Goal: Register for event/course

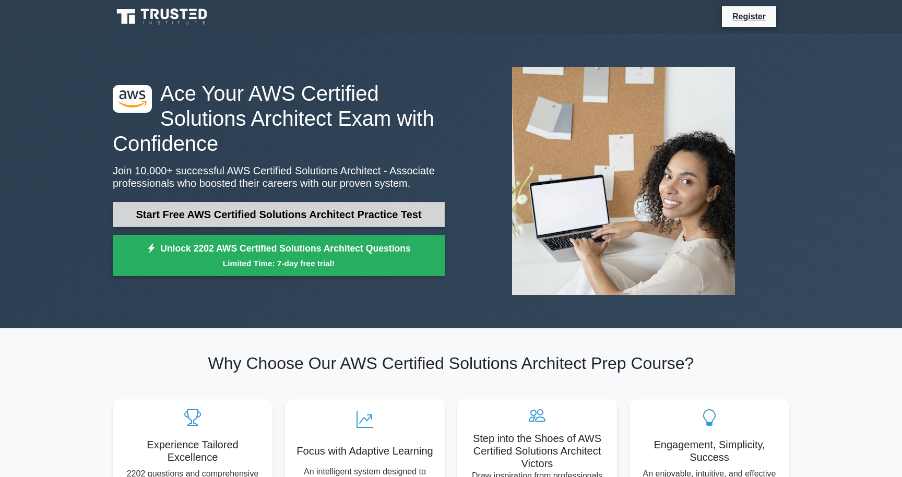
click at [310, 218] on link "Start Free AWS Certified Solutions Architect Practice Test" at bounding box center [279, 214] width 332 height 25
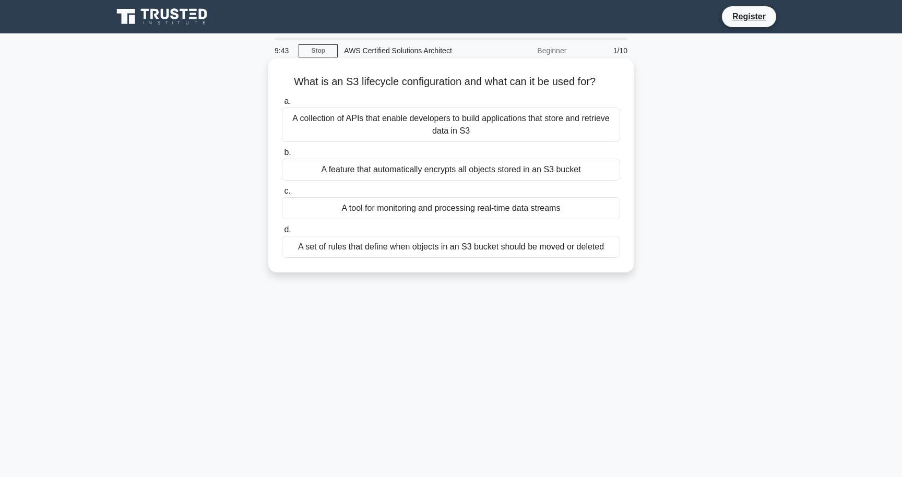
click at [483, 118] on div "A collection of APIs that enable developers to build applications that store an…" at bounding box center [451, 125] width 338 height 34
click at [282, 105] on input "a. A collection of APIs that enable developers to build applications that store…" at bounding box center [282, 101] width 0 height 7
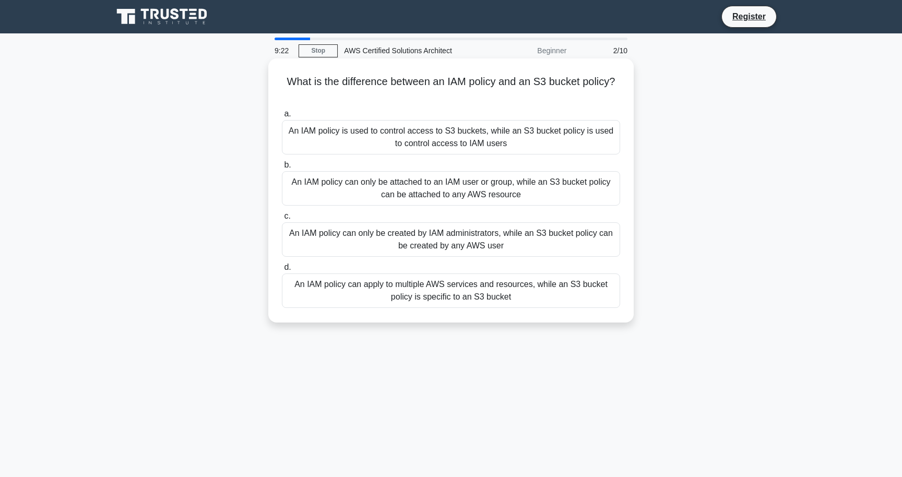
click at [374, 302] on div "An IAM policy can apply to multiple AWS services and resources, while an S3 buc…" at bounding box center [451, 291] width 338 height 34
click at [282, 271] on input "d. An IAM policy can apply to multiple AWS services and resources, while an S3 …" at bounding box center [282, 267] width 0 height 7
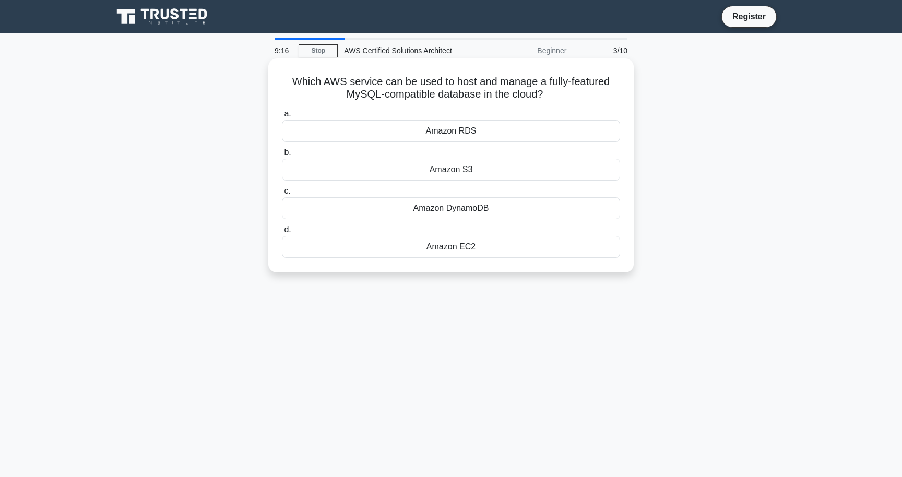
click at [439, 127] on div "Amazon RDS" at bounding box center [451, 131] width 338 height 22
click at [282, 117] on input "a. Amazon RDS" at bounding box center [282, 114] width 0 height 7
click at [406, 253] on div "Amazon DynamoDB" at bounding box center [451, 247] width 338 height 22
click at [282, 233] on input "d. Amazon DynamoDB" at bounding box center [282, 230] width 0 height 7
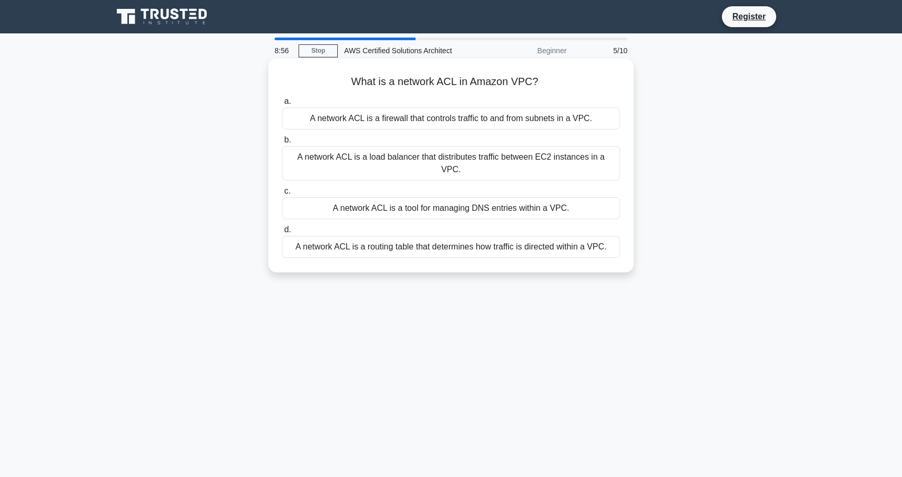
click at [416, 241] on div "A network ACL is a routing table that determines how traffic is directed within…" at bounding box center [451, 247] width 338 height 22
click at [282, 233] on input "d. A network ACL is a routing table that determines how traffic is directed wit…" at bounding box center [282, 230] width 0 height 7
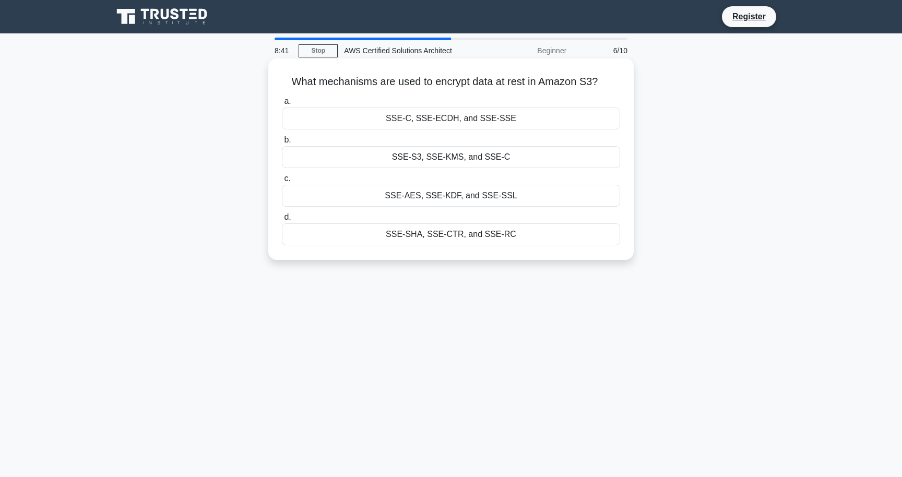
click at [479, 195] on div "SSE-AES, SSE-KDF, and SSE-SSL" at bounding box center [451, 196] width 338 height 22
click at [282, 182] on input "c. SSE-AES, SSE-KDF, and SSE-SSL" at bounding box center [282, 178] width 0 height 7
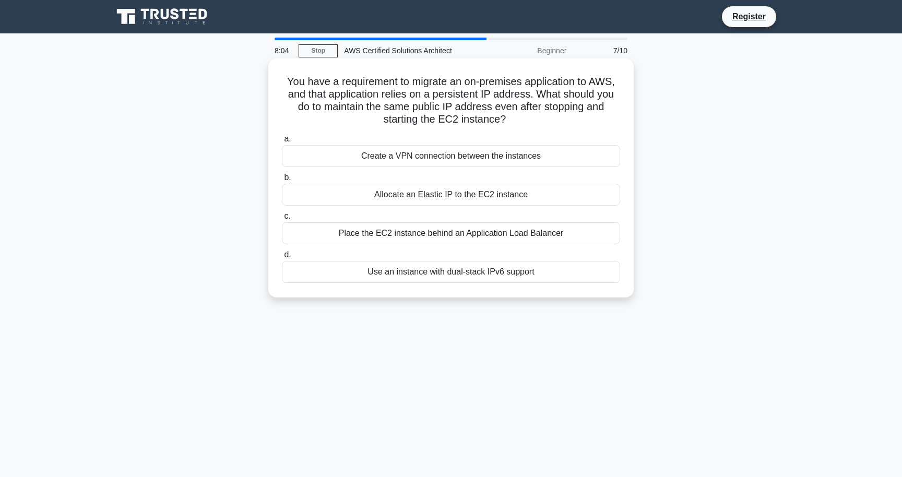
click at [456, 229] on div "Place the EC2 instance behind an Application Load Balancer" at bounding box center [451, 233] width 338 height 22
click at [282, 220] on input "c. Place the EC2 instance behind an Application Load Balancer" at bounding box center [282, 216] width 0 height 7
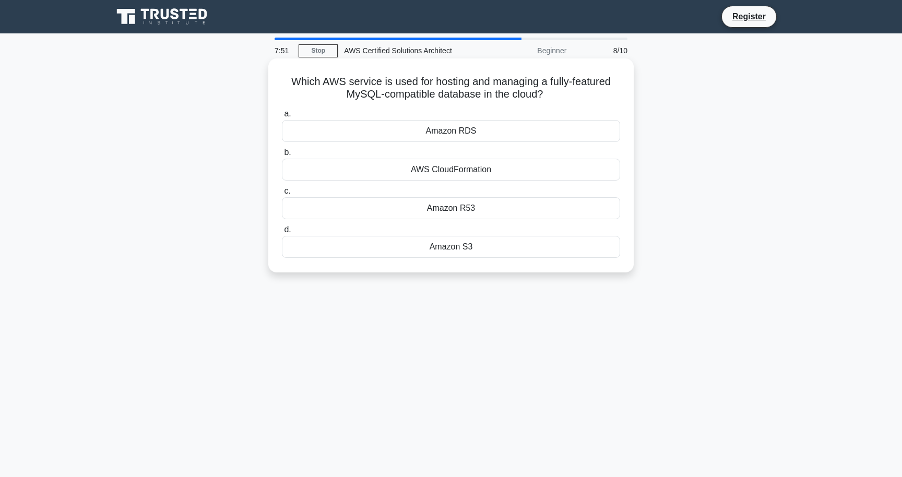
click at [486, 245] on div "Amazon S3" at bounding box center [451, 247] width 338 height 22
click at [282, 233] on input "d. Amazon S3" at bounding box center [282, 230] width 0 height 7
click at [487, 209] on div "AWS IAM" at bounding box center [451, 208] width 338 height 22
click at [282, 195] on input "c. AWS IAM" at bounding box center [282, 191] width 0 height 7
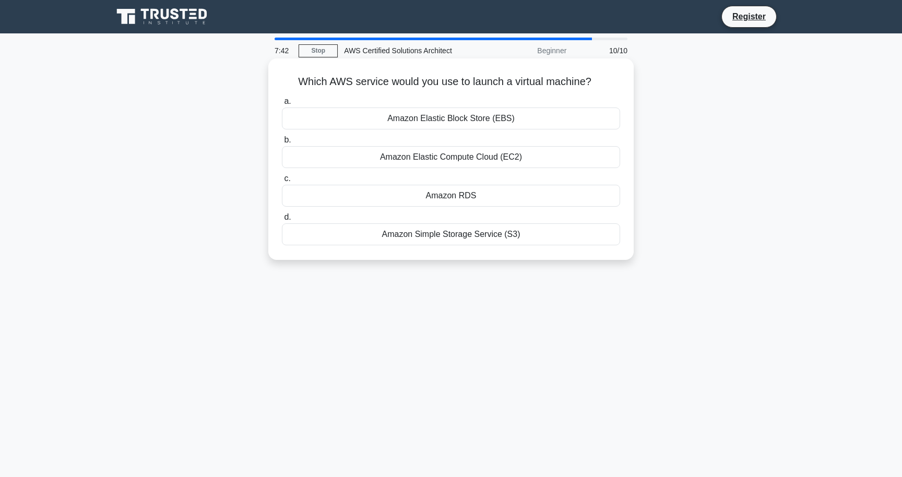
click at [500, 161] on div "Amazon Elastic Compute Cloud (EC2)" at bounding box center [451, 157] width 338 height 22
click at [282, 144] on input "b. Amazon Elastic Compute Cloud (EC2)" at bounding box center [282, 140] width 0 height 7
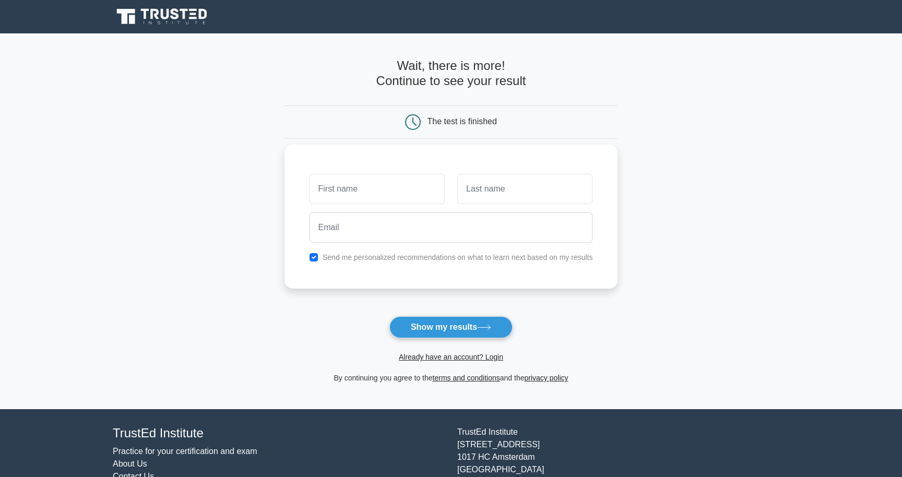
click at [424, 195] on input "text" at bounding box center [377, 189] width 135 height 30
type input "Narek"
click at [514, 184] on input "text" at bounding box center [524, 189] width 135 height 30
type input "Hayrapetyan"
click at [481, 245] on div at bounding box center [451, 227] width 296 height 39
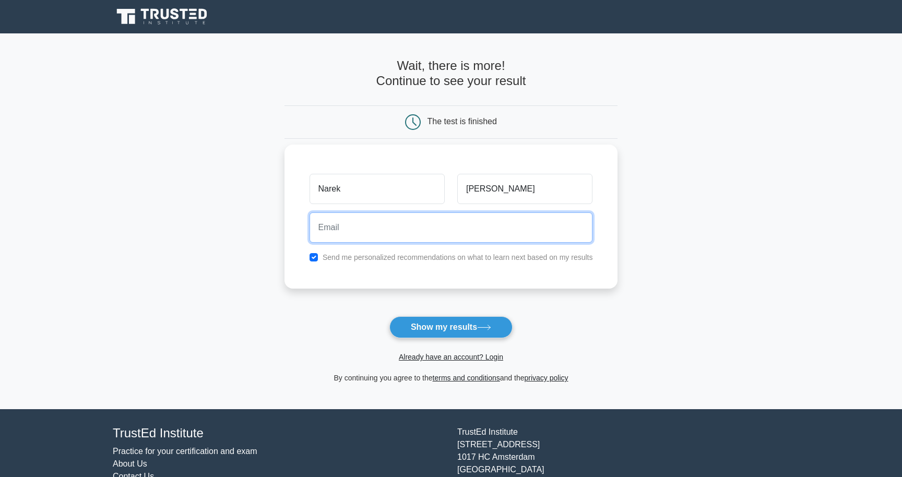
click at [487, 235] on input "email" at bounding box center [452, 228] width 284 height 30
type input "narek.hayrapetyan@optimumpartners.co"
click at [496, 217] on input "narek.hayrapetyan@optimumpartners.co" at bounding box center [452, 228] width 284 height 30
drag, startPoint x: 496, startPoint y: 217, endPoint x: 520, endPoint y: 241, distance: 34.0
click at [520, 241] on input "narek.hayrapetyan@optimumpartners.co" at bounding box center [452, 228] width 284 height 30
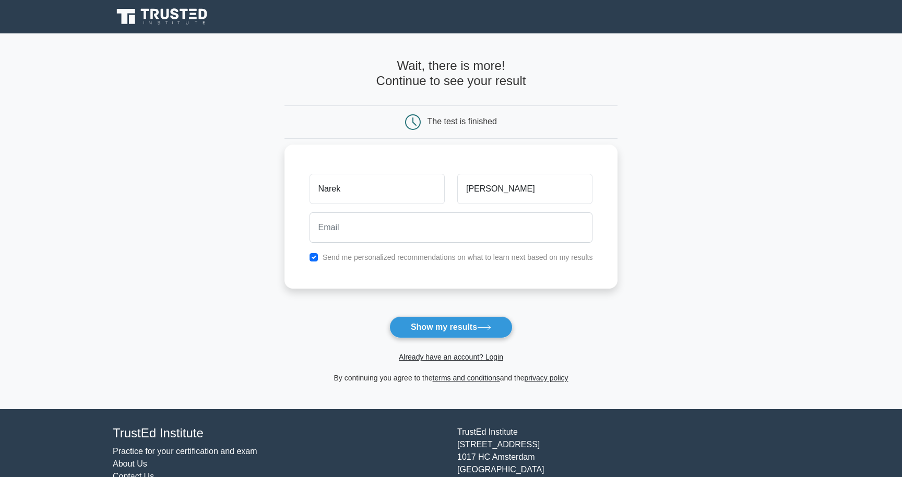
click at [487, 251] on div "Send me personalized recommendations on what to learn next based on my results" at bounding box center [451, 257] width 296 height 13
click at [481, 259] on label "Send me personalized recommendations on what to learn next based on my results" at bounding box center [458, 257] width 271 height 8
click at [313, 257] on input "checkbox" at bounding box center [314, 257] width 8 height 8
checkbox input "false"
click at [341, 224] on input "email" at bounding box center [452, 228] width 284 height 30
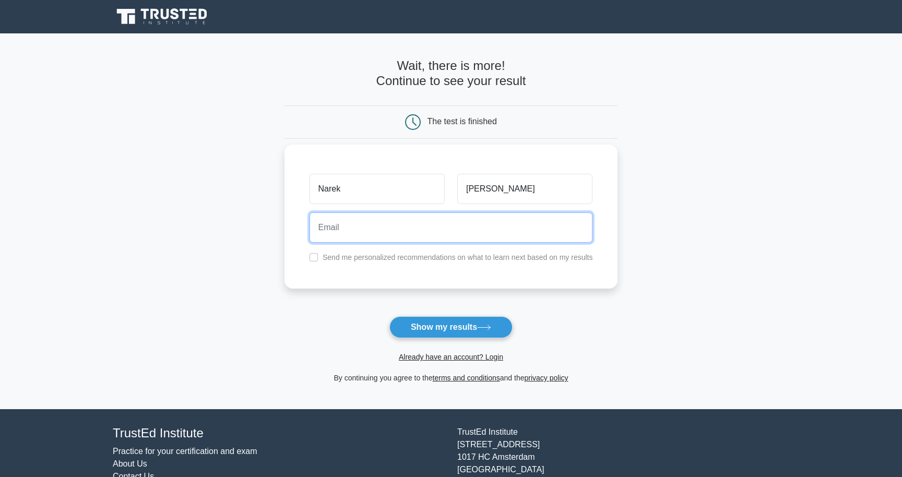
type input "narekhayrapetyan1008@gmail.com"
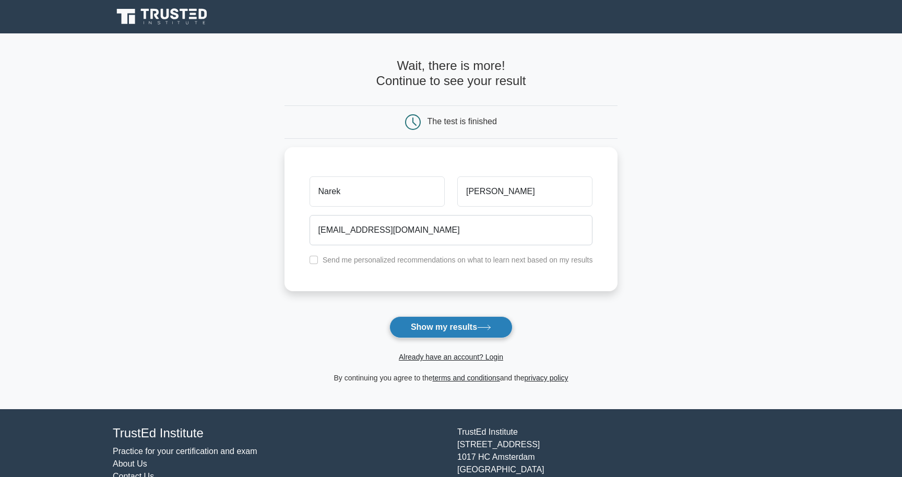
click at [431, 333] on button "Show my results" at bounding box center [451, 327] width 123 height 22
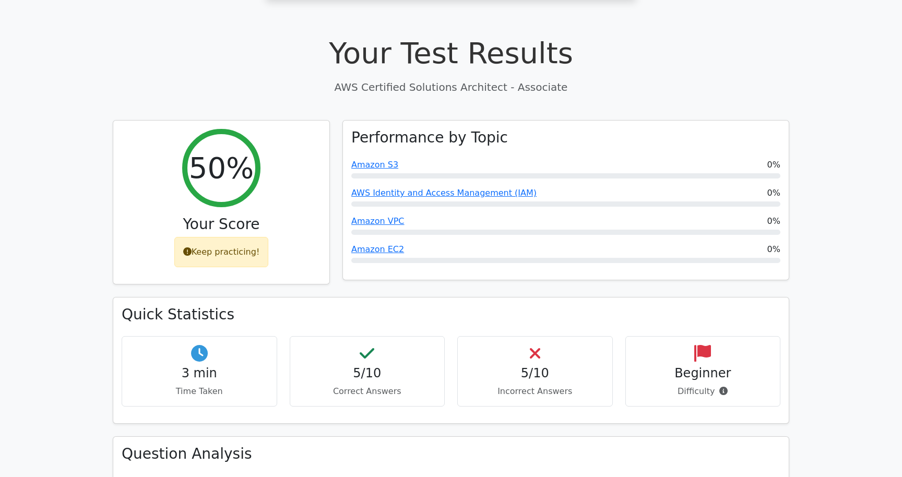
scroll to position [304, 0]
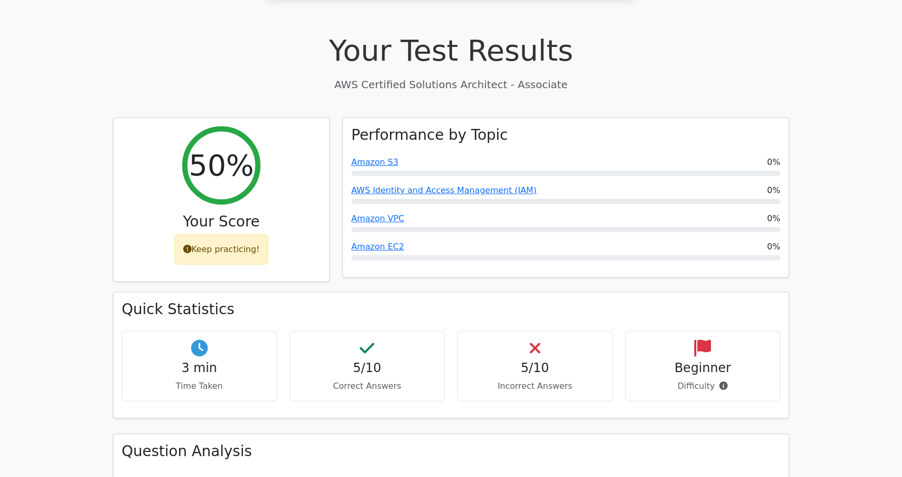
click at [542, 331] on div "5/10 Incorrect Answers" at bounding box center [535, 366] width 156 height 70
click at [543, 380] on p "Incorrect Answers" at bounding box center [535, 386] width 138 height 13
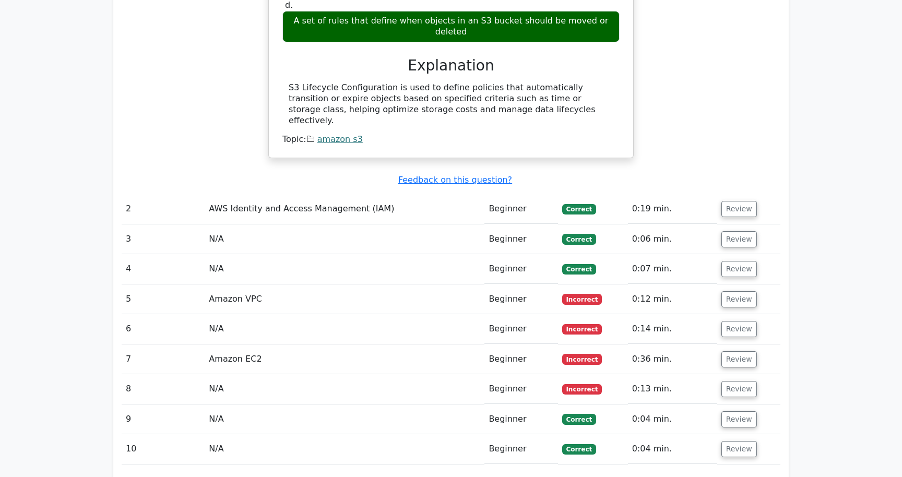
scroll to position [1005, 0]
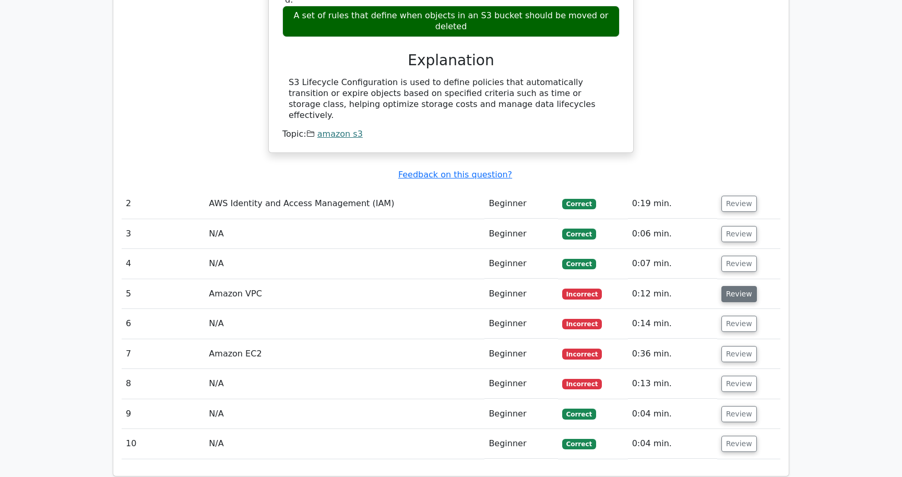
click at [724, 286] on button "Review" at bounding box center [740, 294] width 36 height 16
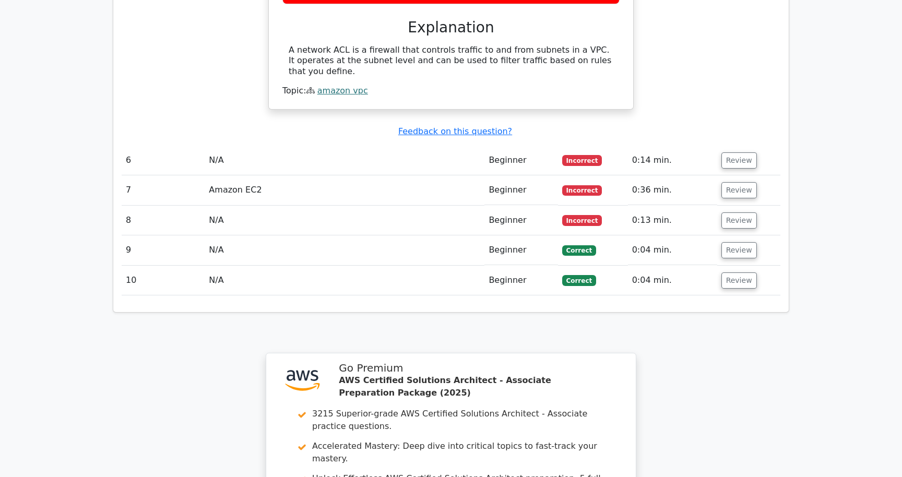
scroll to position [1514, 0]
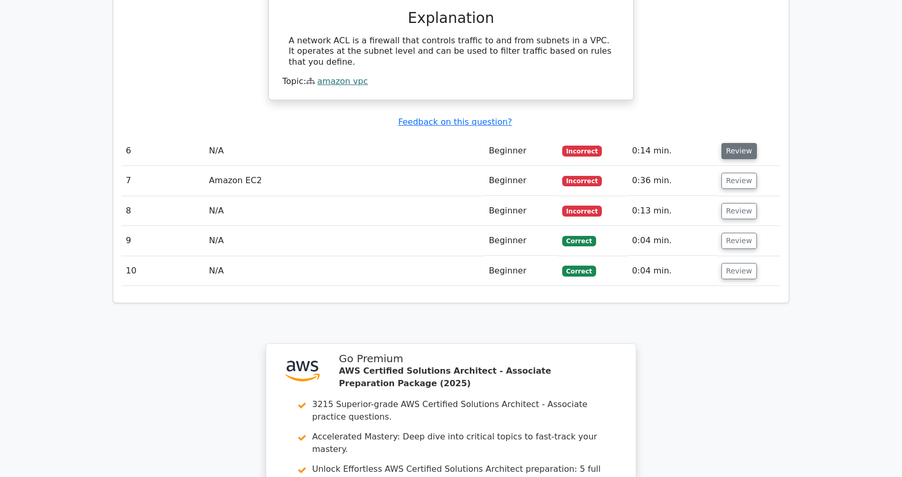
click at [734, 143] on button "Review" at bounding box center [740, 151] width 36 height 16
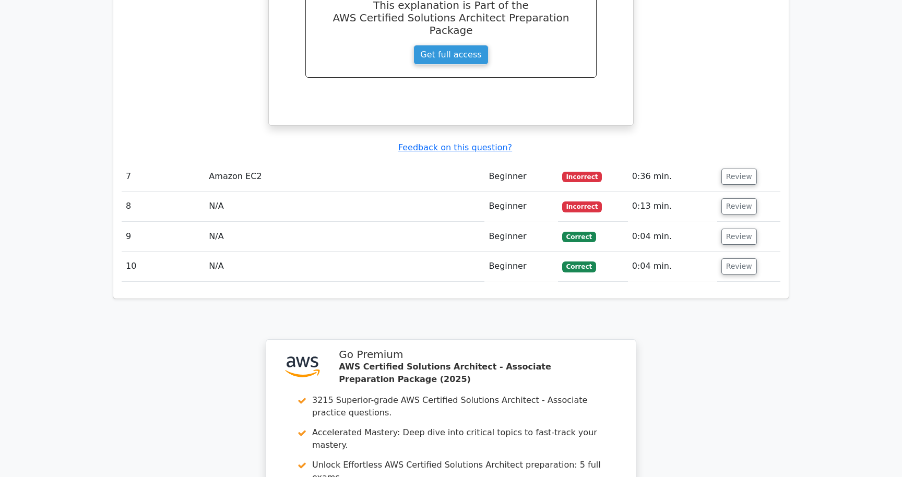
scroll to position [1878, 0]
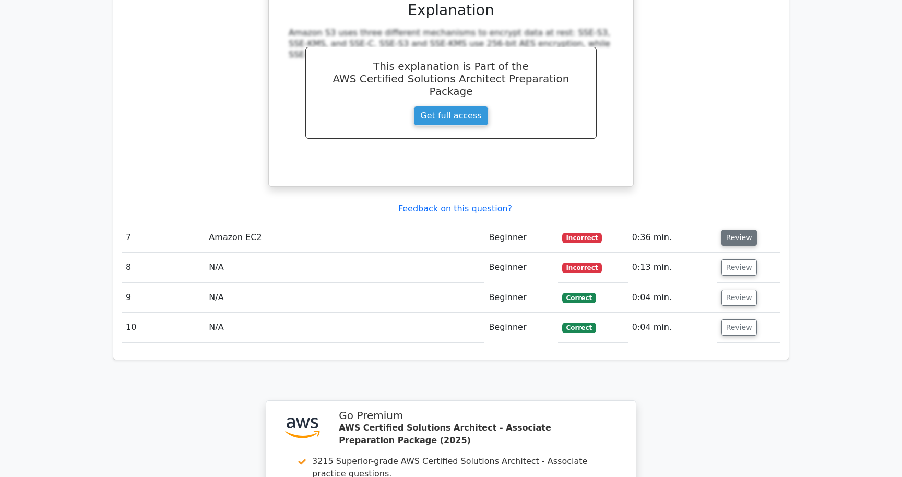
click at [736, 230] on button "Review" at bounding box center [740, 238] width 36 height 16
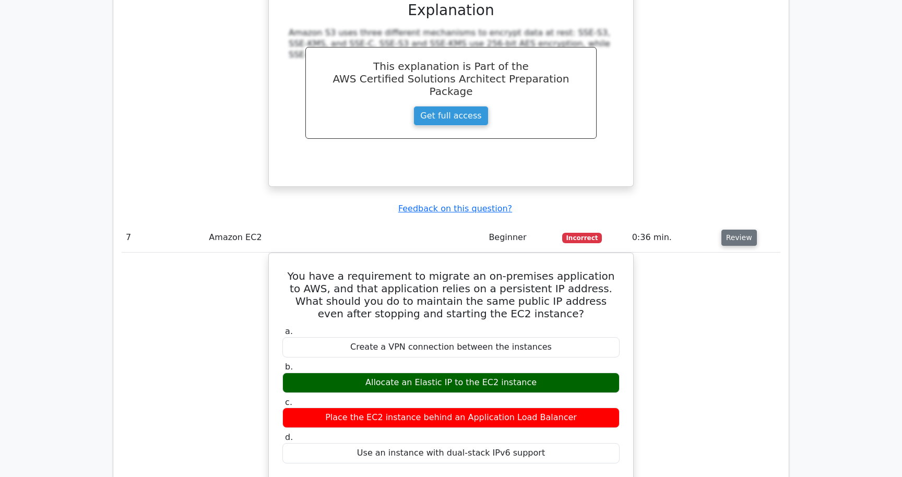
click at [730, 230] on button "Review" at bounding box center [740, 238] width 36 height 16
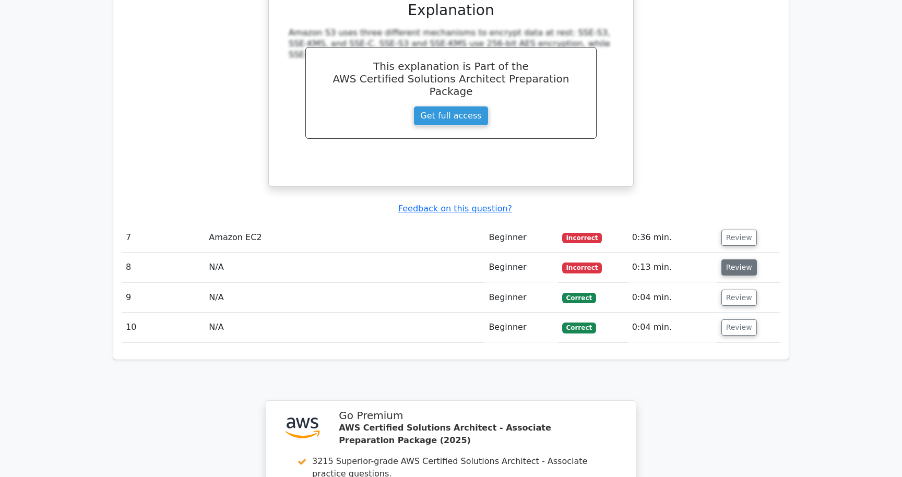
click at [739, 260] on button "Review" at bounding box center [740, 268] width 36 height 16
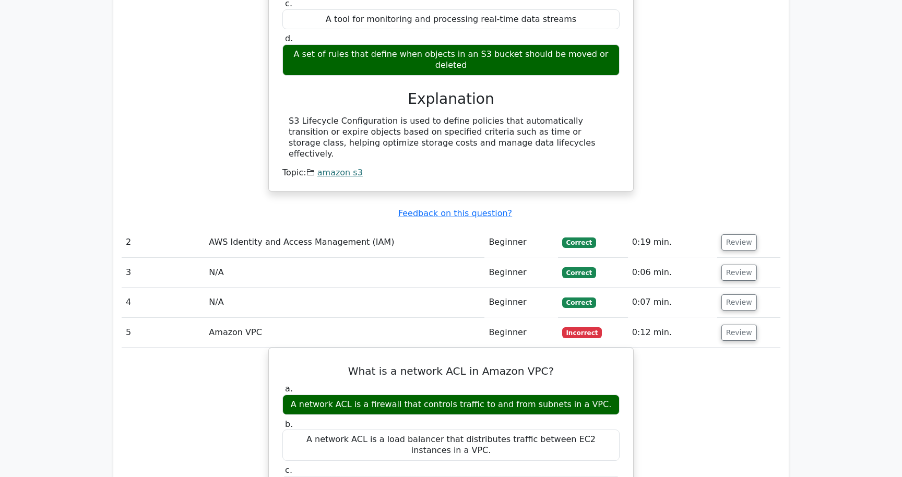
scroll to position [969, 0]
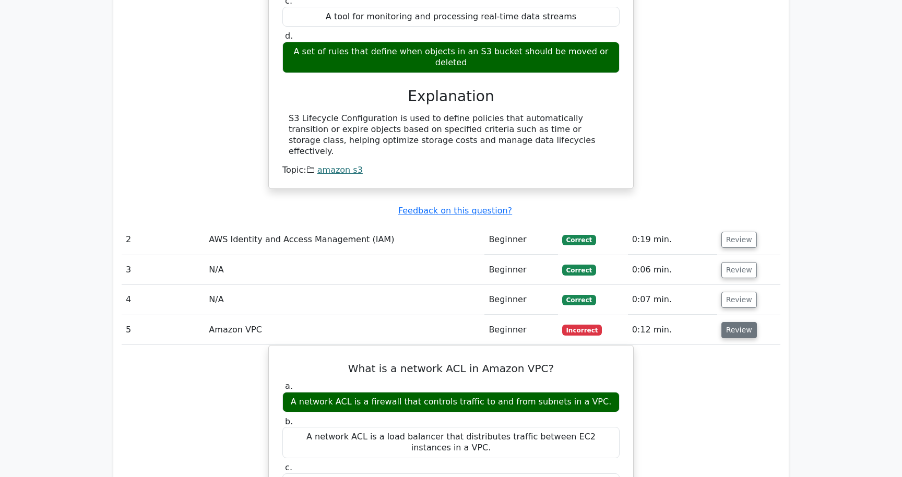
click at [731, 322] on button "Review" at bounding box center [740, 330] width 36 height 16
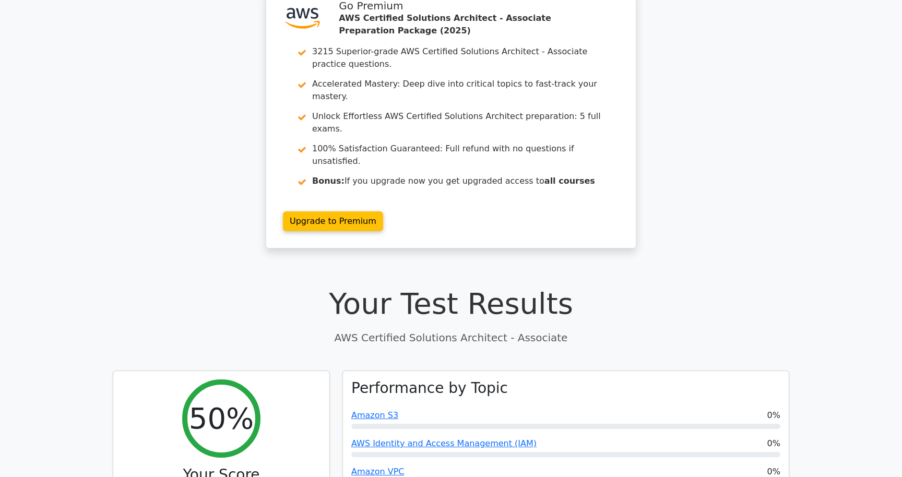
scroll to position [0, 0]
